Goal: Information Seeking & Learning: Learn about a topic

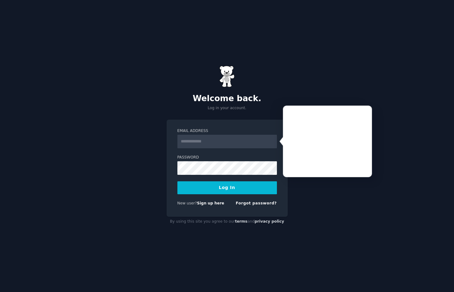
click at [200, 140] on input "Email Address" at bounding box center [226, 142] width 99 height 14
type input "**********"
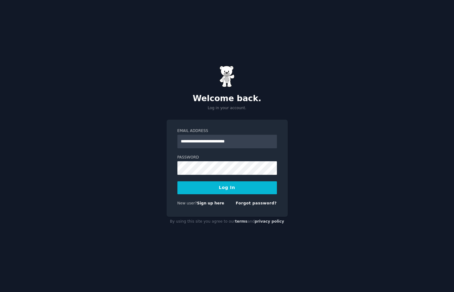
click at [229, 189] on button "Log In" at bounding box center [226, 188] width 99 height 13
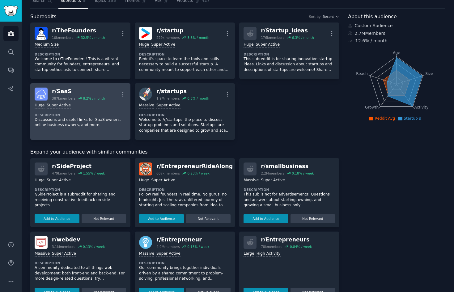
scroll to position [23, 0]
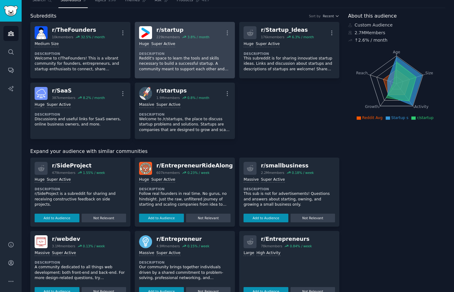
click at [193, 28] on div "r/ startup" at bounding box center [182, 30] width 53 height 8
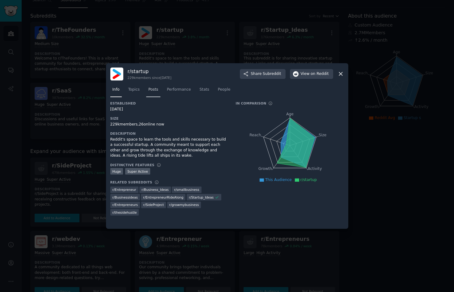
click at [152, 89] on span "Posts" at bounding box center [153, 90] width 10 height 6
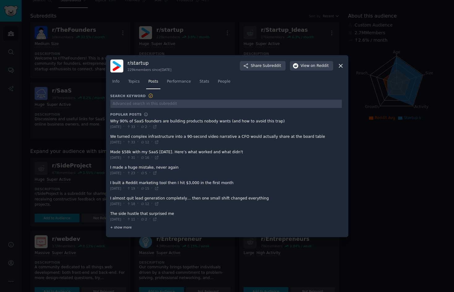
click at [118, 226] on span "+ show more" at bounding box center [121, 227] width 22 height 4
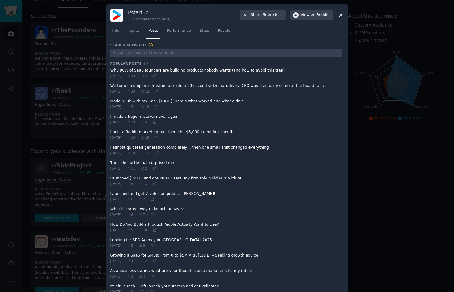
click at [154, 73] on span at bounding box center [225, 73] width 231 height 15
click at [165, 70] on span at bounding box center [225, 73] width 231 height 15
click at [310, 15] on span "on Reddit" at bounding box center [319, 15] width 18 height 6
click at [171, 71] on span at bounding box center [225, 73] width 231 height 15
click at [300, 15] on button "View on Reddit" at bounding box center [311, 15] width 43 height 10
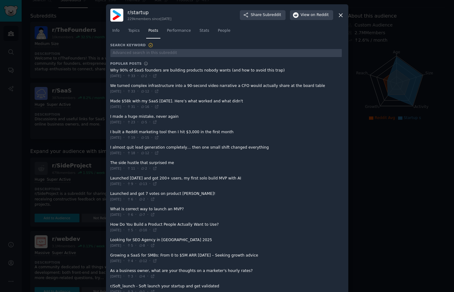
click at [340, 15] on icon at bounding box center [340, 15] width 3 height 3
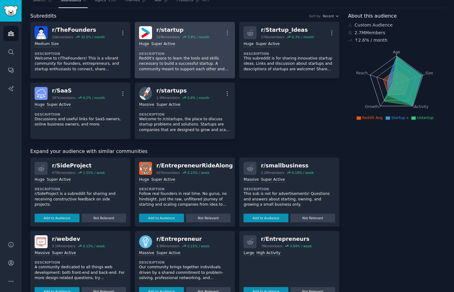
click at [167, 30] on div "r/ startup" at bounding box center [182, 30] width 53 height 8
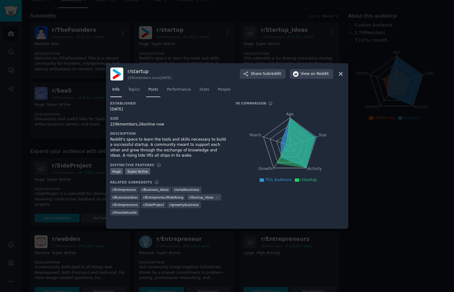
click at [157, 90] on span "Posts" at bounding box center [153, 90] width 10 height 6
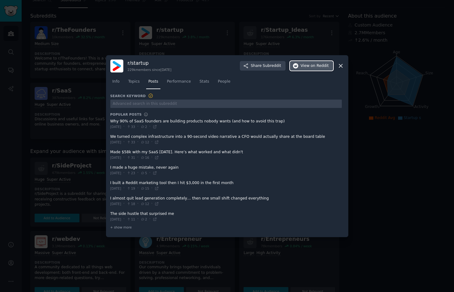
click at [305, 66] on span "View on Reddit" at bounding box center [315, 66] width 28 height 6
click at [339, 65] on icon at bounding box center [340, 65] width 3 height 3
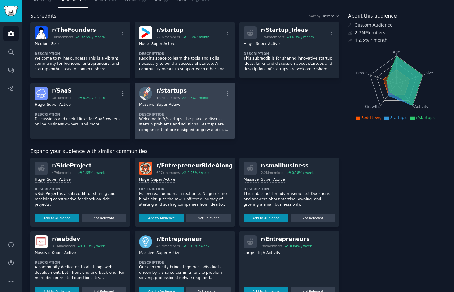
scroll to position [26, 0]
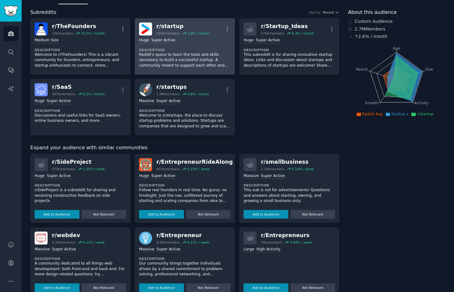
click at [203, 44] on div "Huge Super Active Description Reddit's space to learn the tools and skills nece…" at bounding box center [184, 53] width 91 height 35
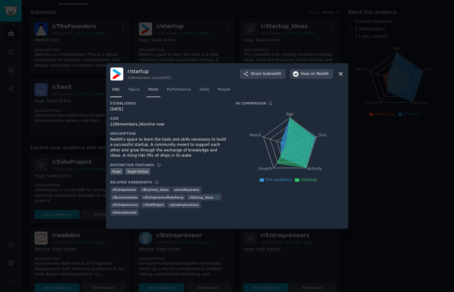
click at [152, 91] on span "Posts" at bounding box center [153, 90] width 10 height 6
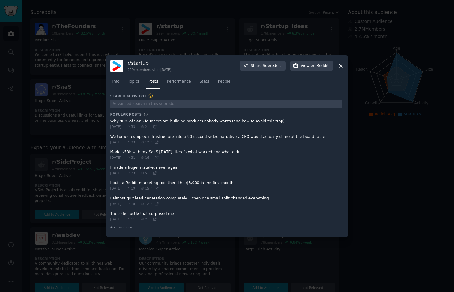
click at [338, 64] on icon at bounding box center [340, 66] width 6 height 6
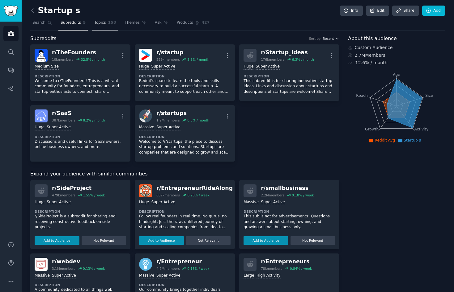
click at [101, 21] on span "Topics" at bounding box center [99, 23] width 11 height 6
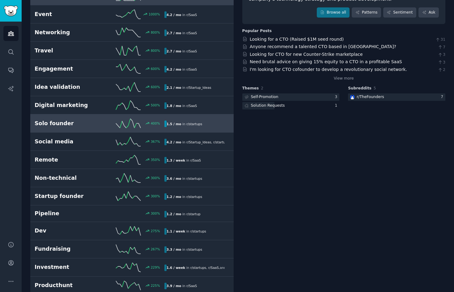
scroll to position [86, 0]
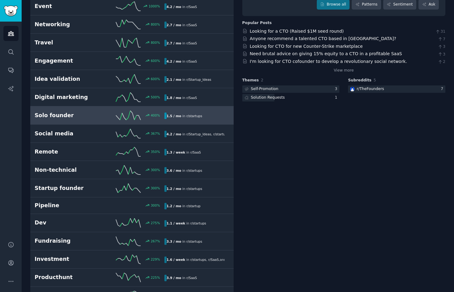
click at [60, 117] on h2 "Solo founder" at bounding box center [67, 116] width 65 height 8
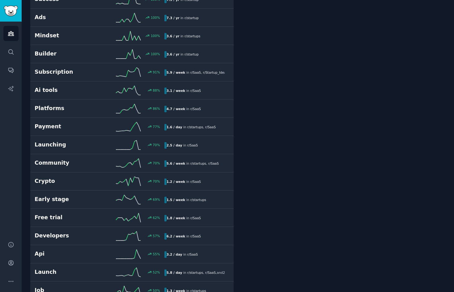
scroll to position [592, 0]
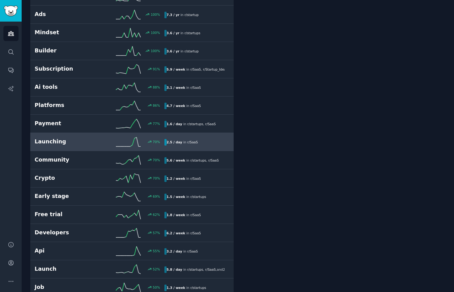
click at [50, 139] on h2 "Launching" at bounding box center [67, 142] width 65 height 8
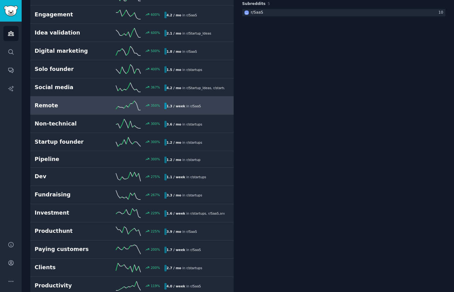
scroll to position [134, 0]
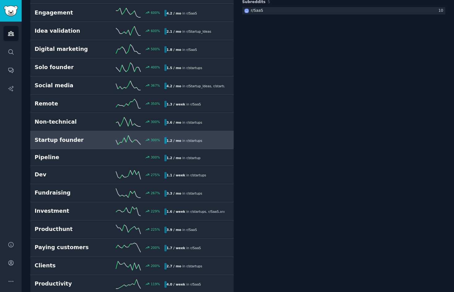
click at [53, 137] on h2 "Startup founder" at bounding box center [67, 141] width 65 height 8
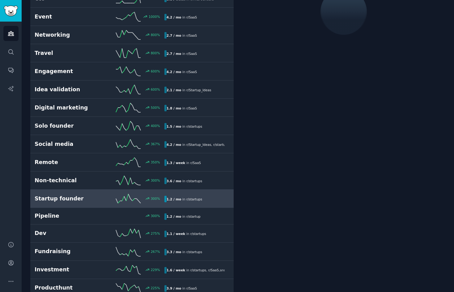
scroll to position [35, 0]
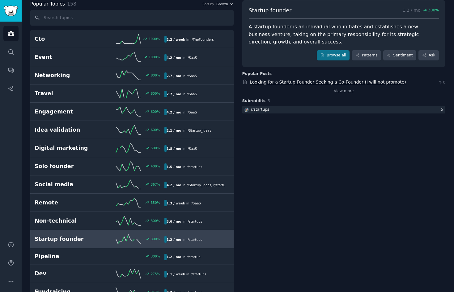
click at [284, 84] on link "Looking for a Startup Founder Seeking a Co-Founder (I will not promote)" at bounding box center [328, 82] width 156 height 5
